Goal: Task Accomplishment & Management: Use online tool/utility

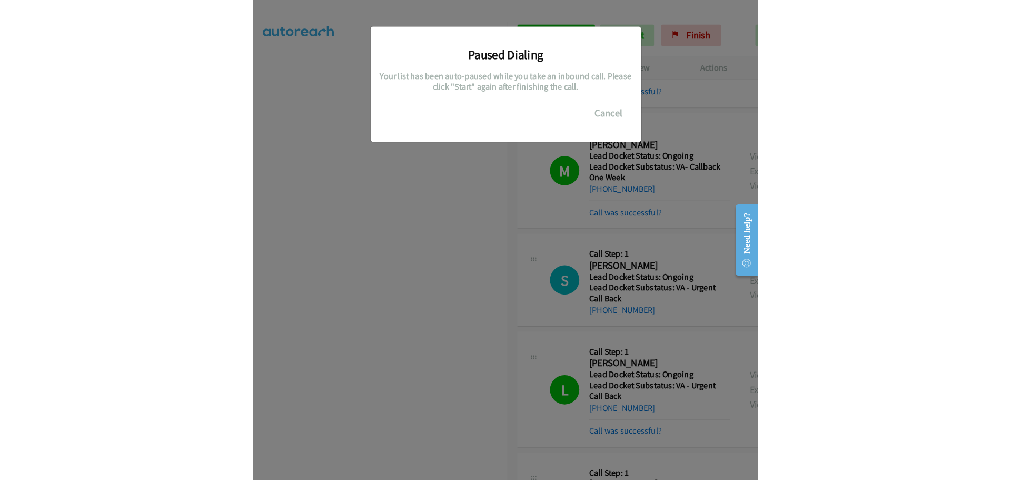
scroll to position [932, 0]
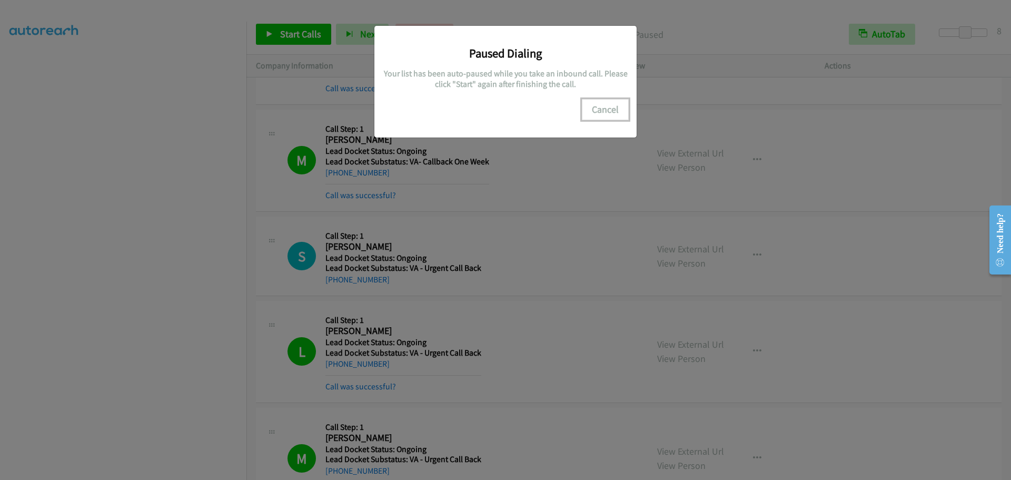
click at [489, 107] on button "Cancel" at bounding box center [605, 109] width 47 height 21
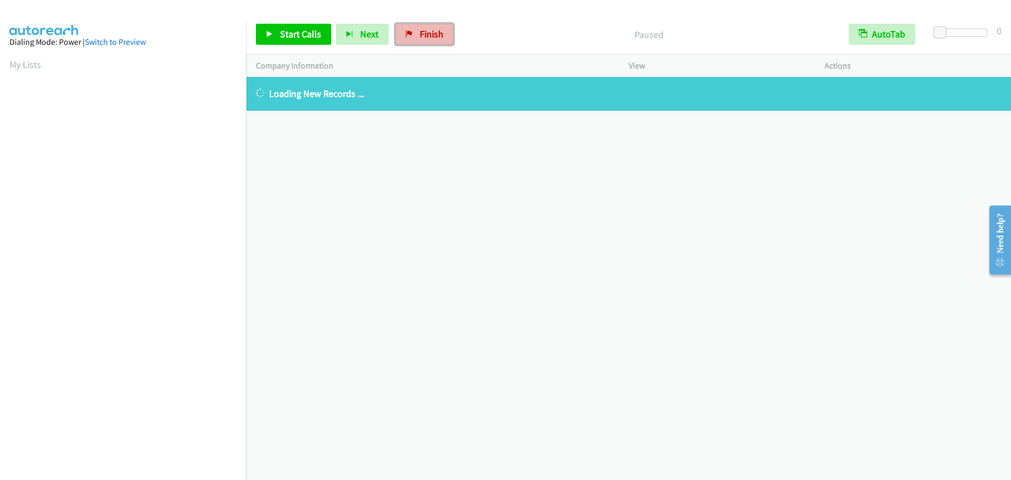
click at [415, 41] on link "Finish" at bounding box center [425, 34] width 58 height 21
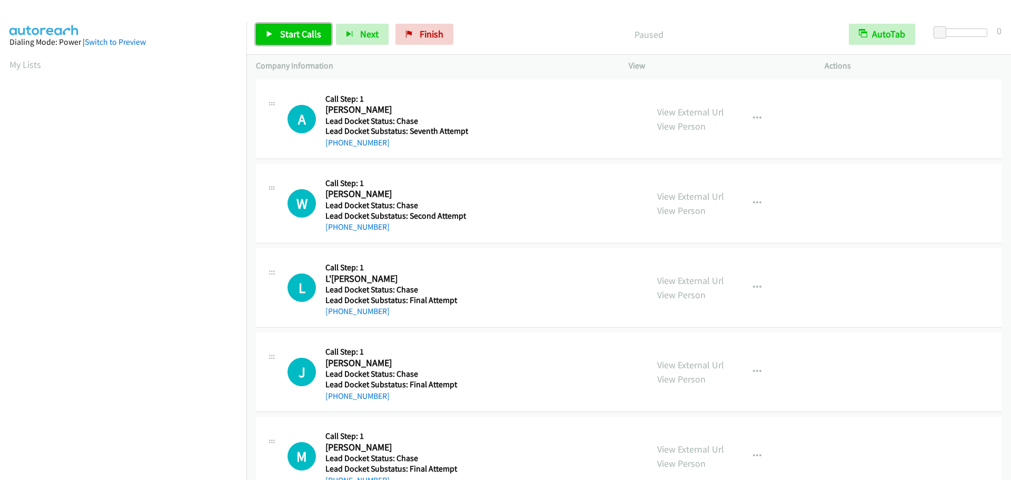
click at [283, 38] on span "Start Calls" at bounding box center [300, 34] width 41 height 12
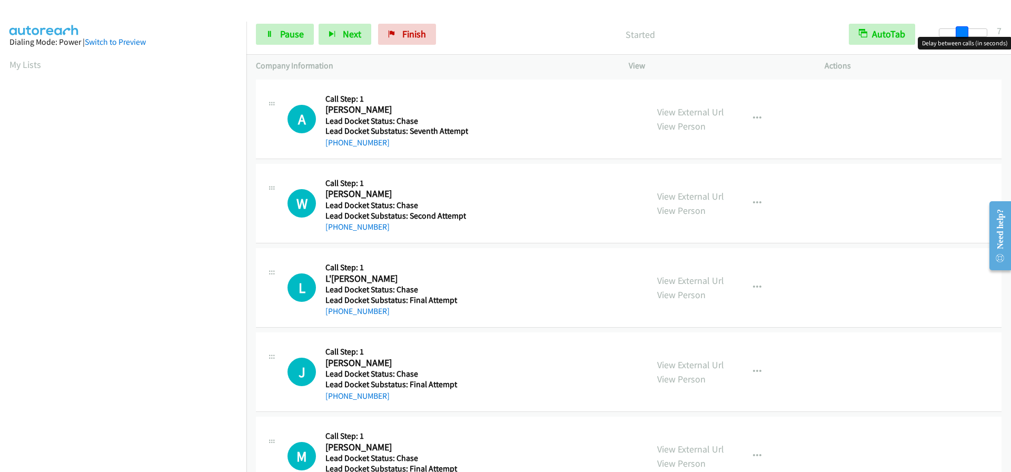
drag, startPoint x: 939, startPoint y: 38, endPoint x: 962, endPoint y: 38, distance: 23.7
click at [962, 38] on body "Start Calls Pause Next Finish Started AutoTab AutoTab 7 Company Information Inf…" at bounding box center [505, 25] width 1011 height 50
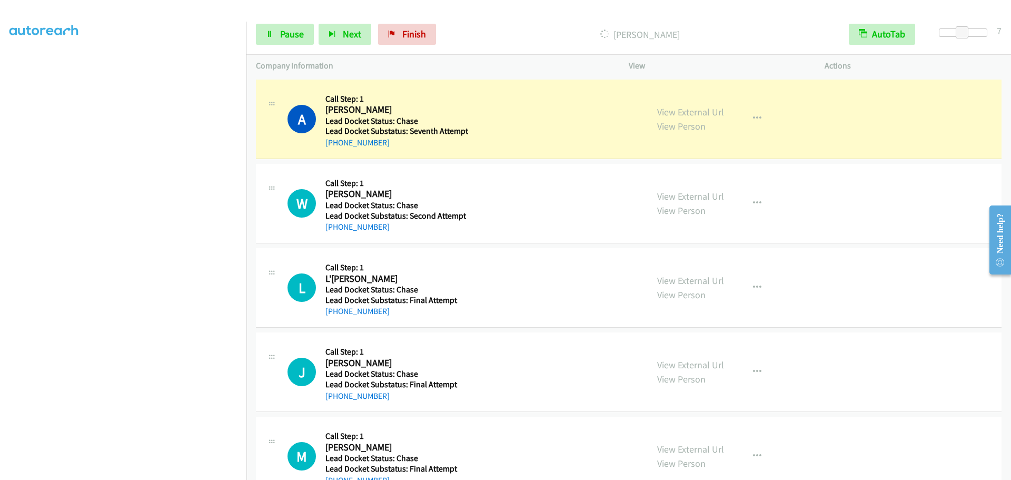
scroll to position [111, 0]
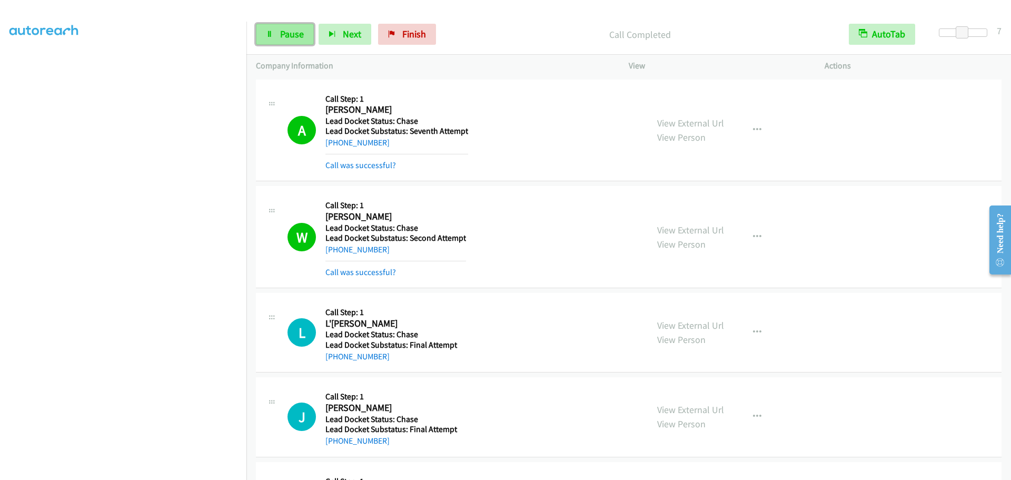
click at [268, 41] on link "Pause" at bounding box center [285, 34] width 58 height 21
click at [268, 30] on link "Start Calls" at bounding box center [293, 34] width 75 height 21
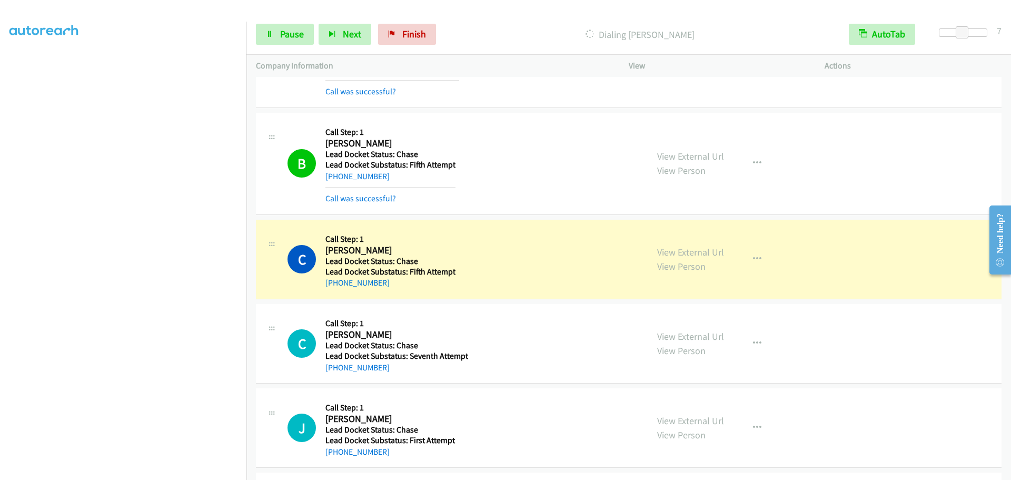
scroll to position [1578, 0]
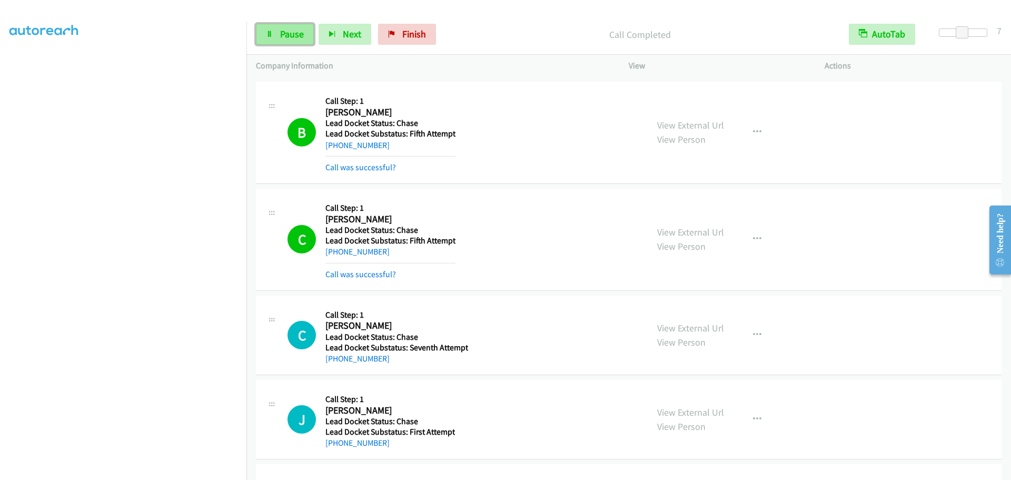
click at [282, 33] on span "Pause" at bounding box center [292, 34] width 24 height 12
